Goal: Check status

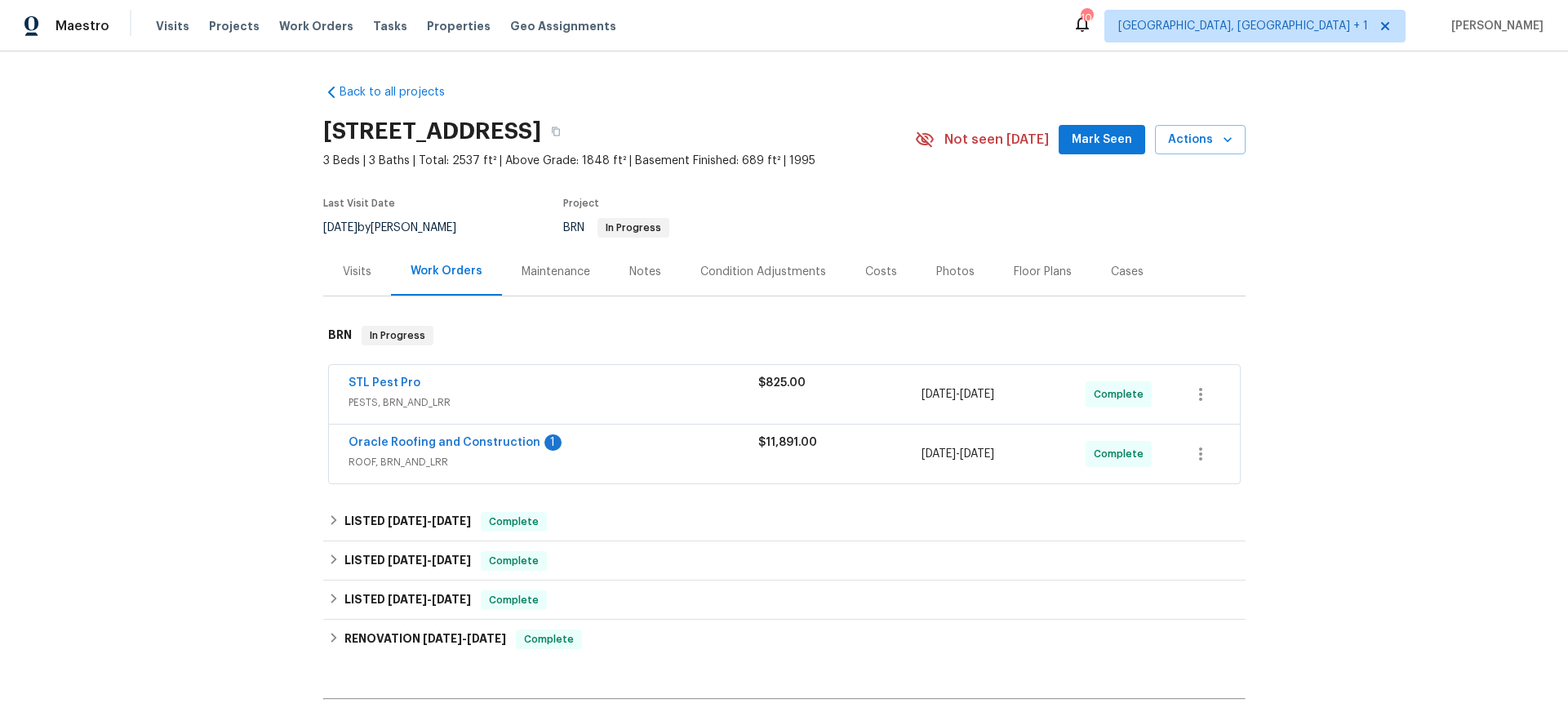
click at [411, 452] on div "Oracle Roofing and Construction 1" at bounding box center [553, 444] width 410 height 20
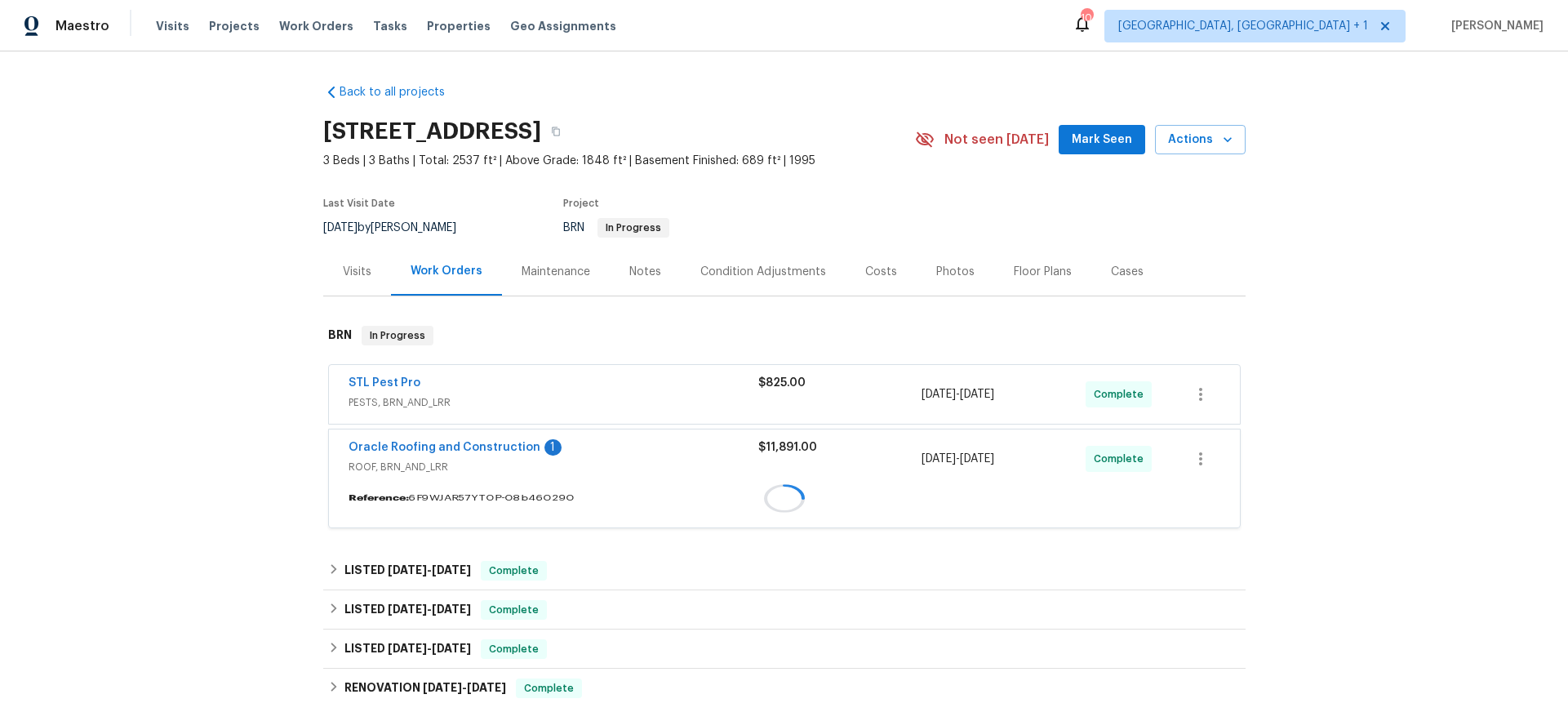
click at [439, 436] on div "Oracle Roofing and Construction 1 ROOF, BRN_AND_LRR $11,891.00 [DATE] - [DATE] …" at bounding box center [784, 458] width 911 height 59
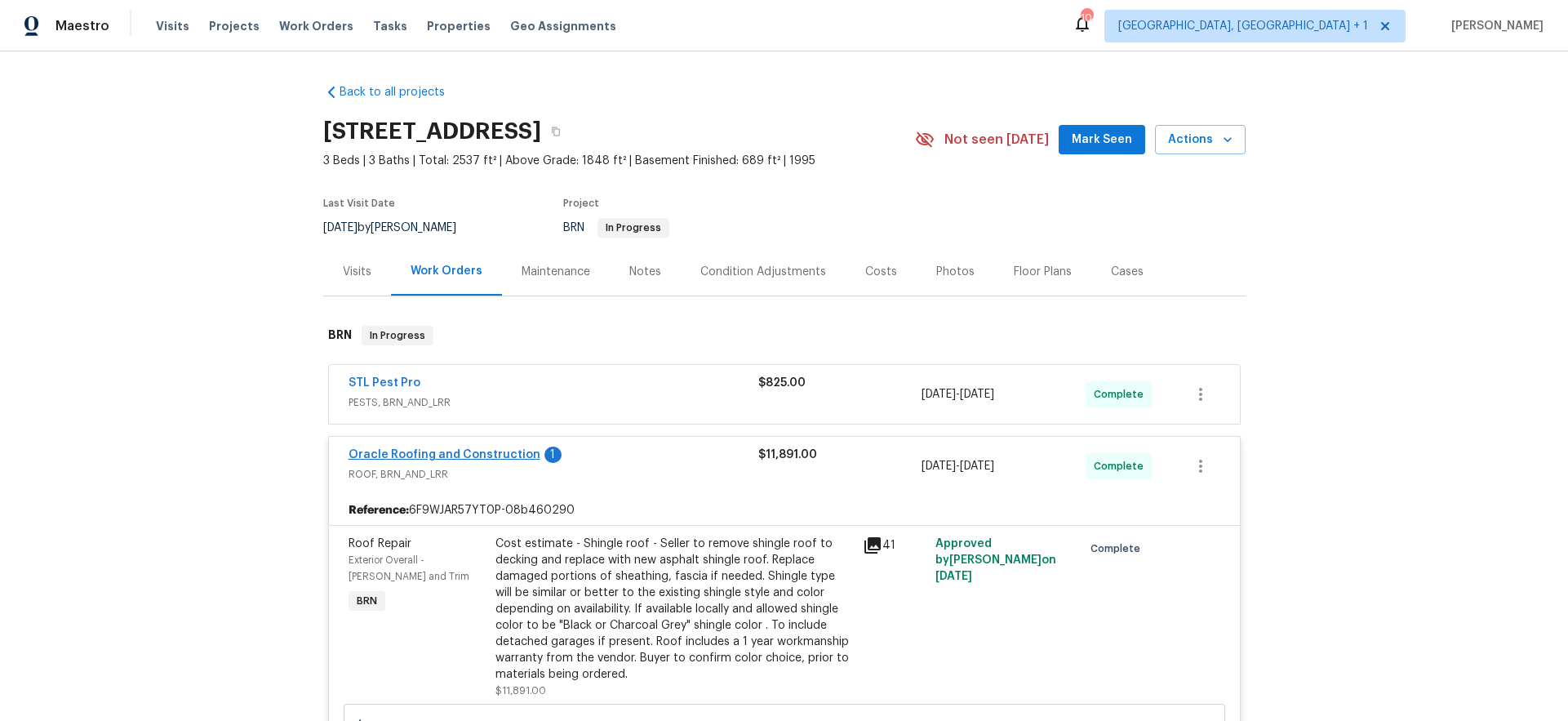
click at [435, 448] on span "Oracle Roofing and Construction" at bounding box center [444, 454] width 192 height 16
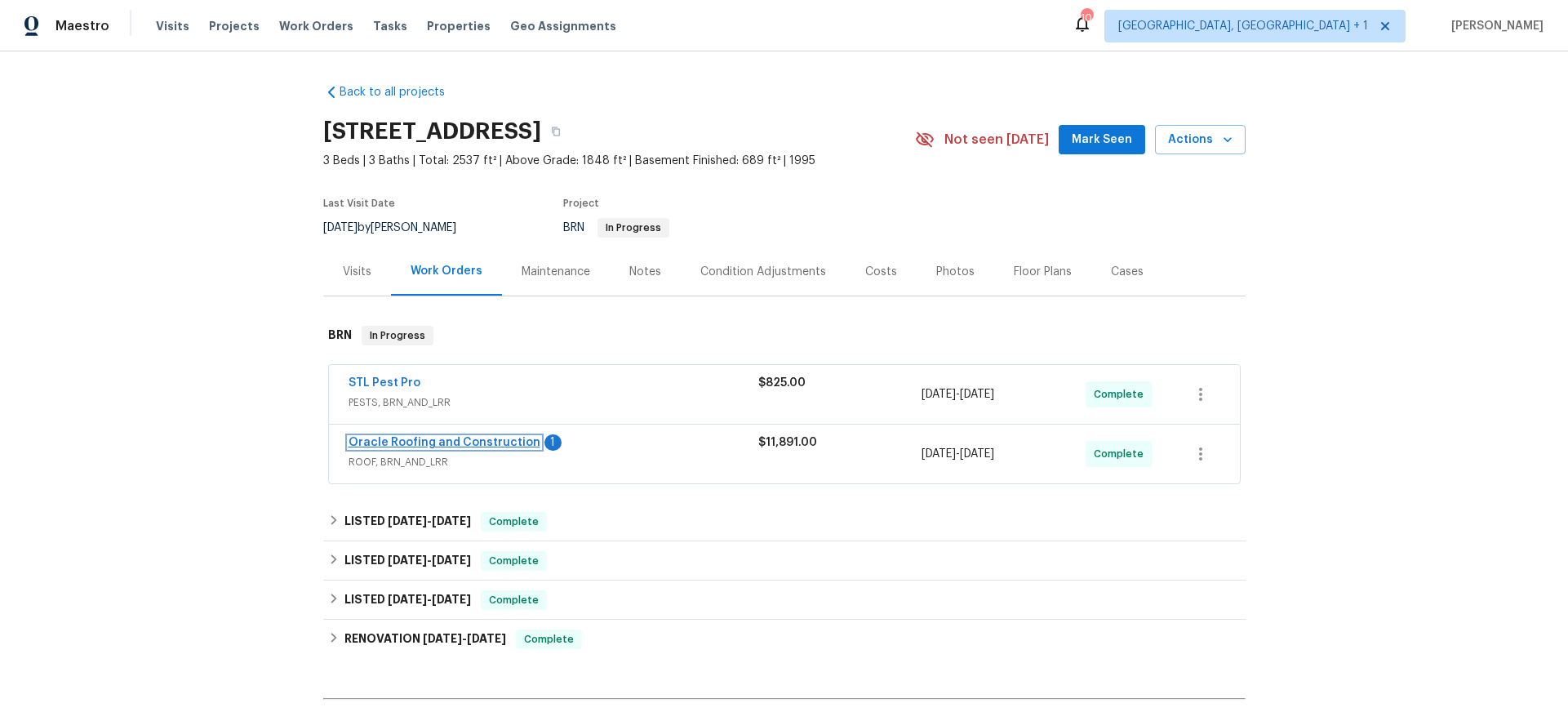
click at [444, 443] on link "Oracle Roofing and Construction" at bounding box center [444, 442] width 192 height 12
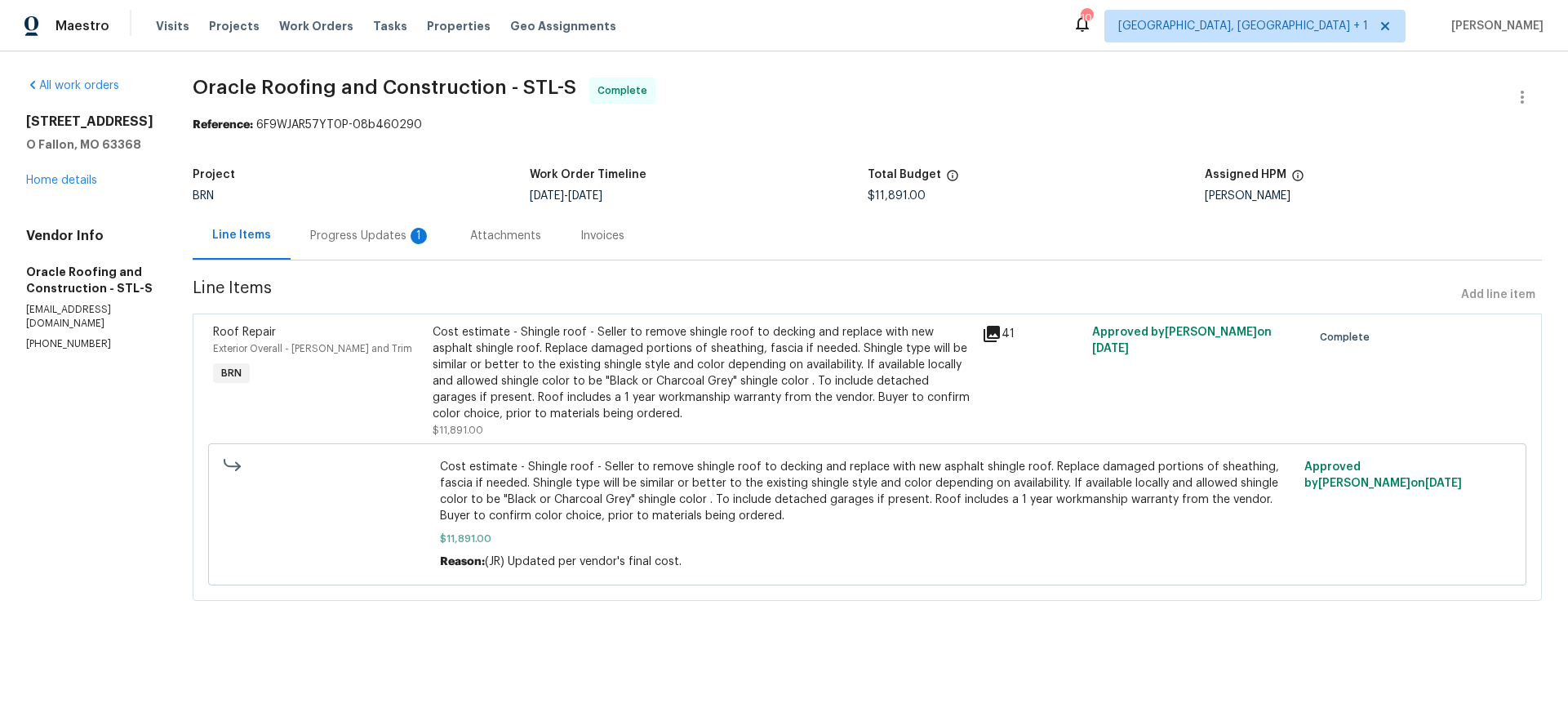
click at [351, 233] on div "Progress Updates 1" at bounding box center [370, 236] width 121 height 16
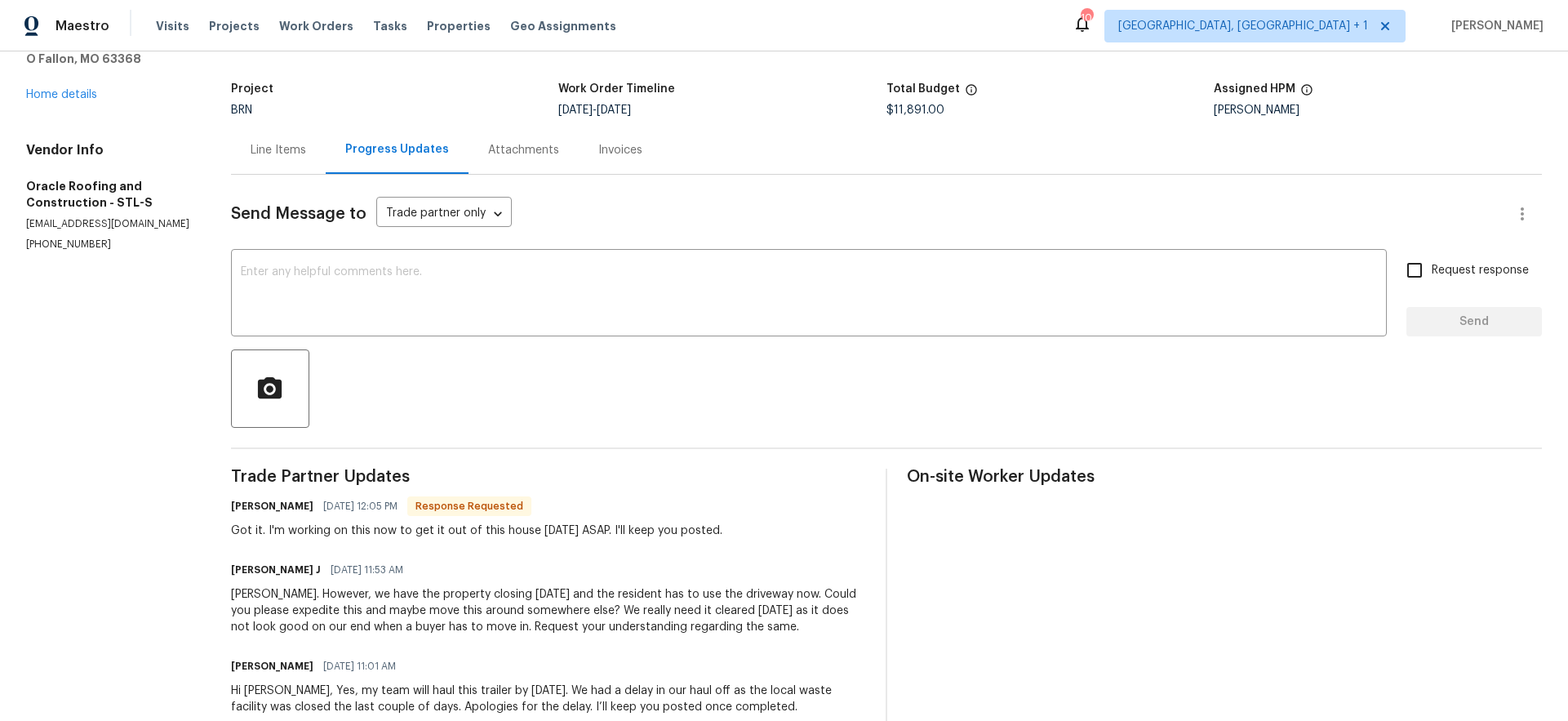
scroll to position [112, 0]
